Goal: Task Accomplishment & Management: Manage account settings

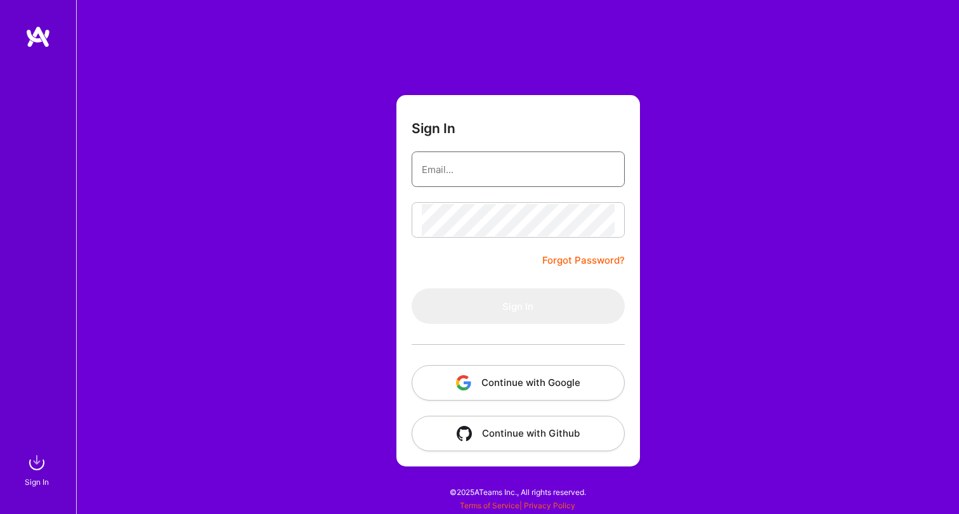
type input "[EMAIL_ADDRESS][DOMAIN_NAME]"
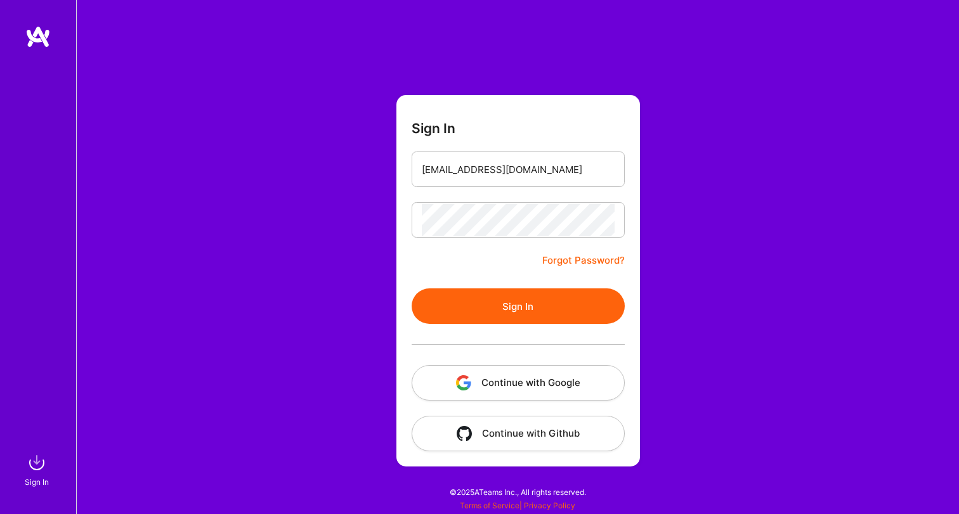
click at [472, 318] on button "Sign In" at bounding box center [518, 307] width 213 height 36
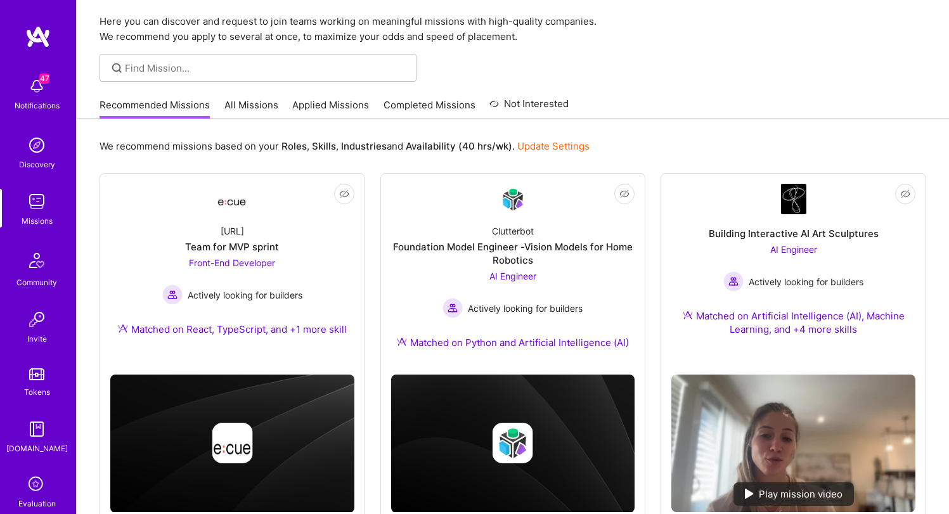
scroll to position [64, 0]
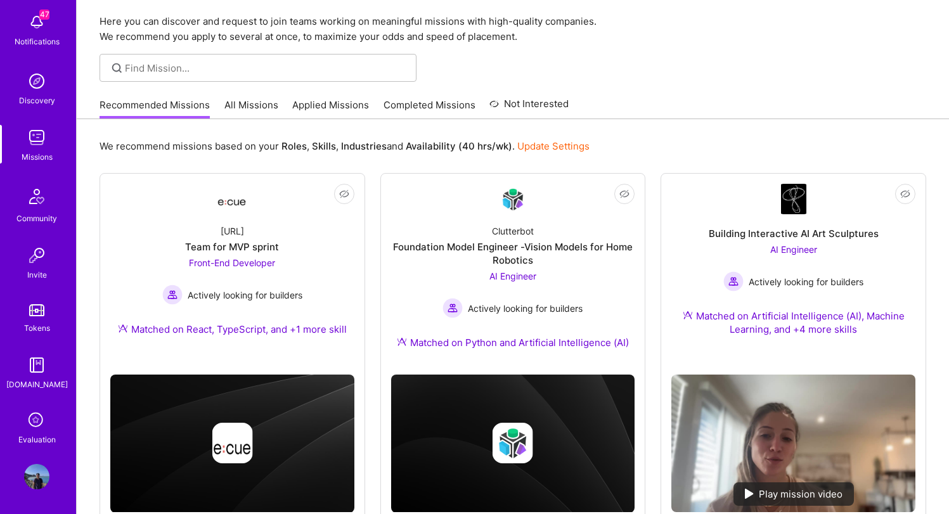
click at [35, 418] on icon at bounding box center [37, 421] width 24 height 24
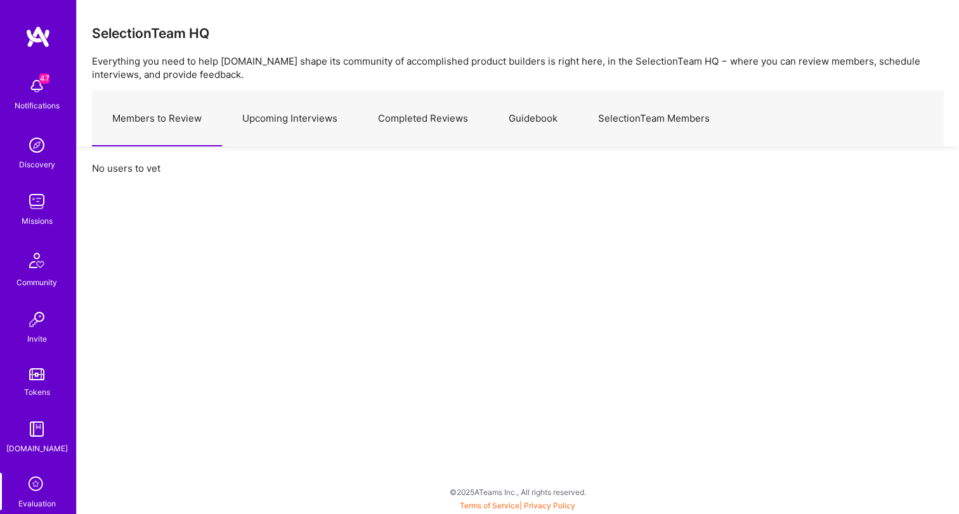
click at [320, 133] on link "Upcoming Interviews" at bounding box center [290, 118] width 136 height 55
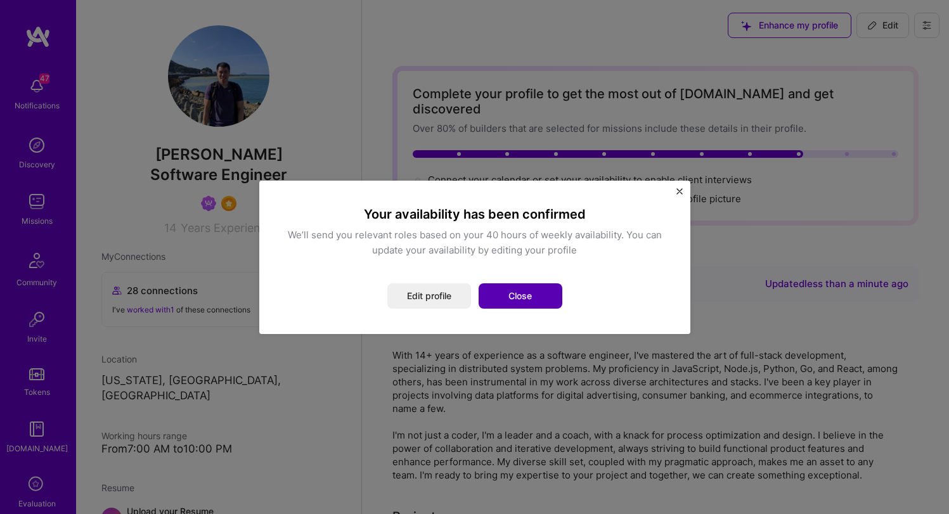
click at [533, 288] on button "Close" at bounding box center [521, 295] width 84 height 25
